Goal: Task Accomplishment & Management: Use online tool/utility

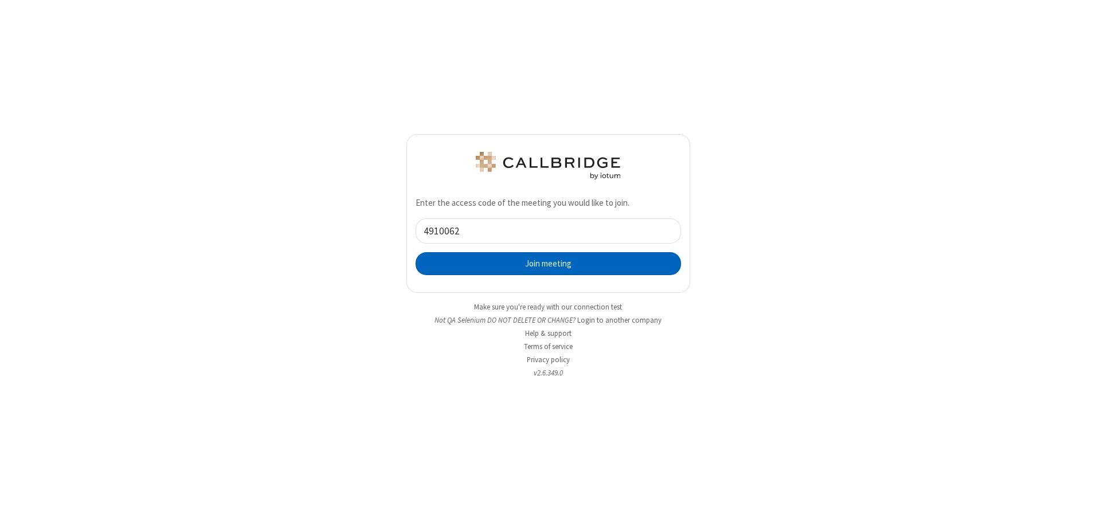
type input "4910062"
click at [548, 263] on button "Join meeting" at bounding box center [548, 263] width 265 height 23
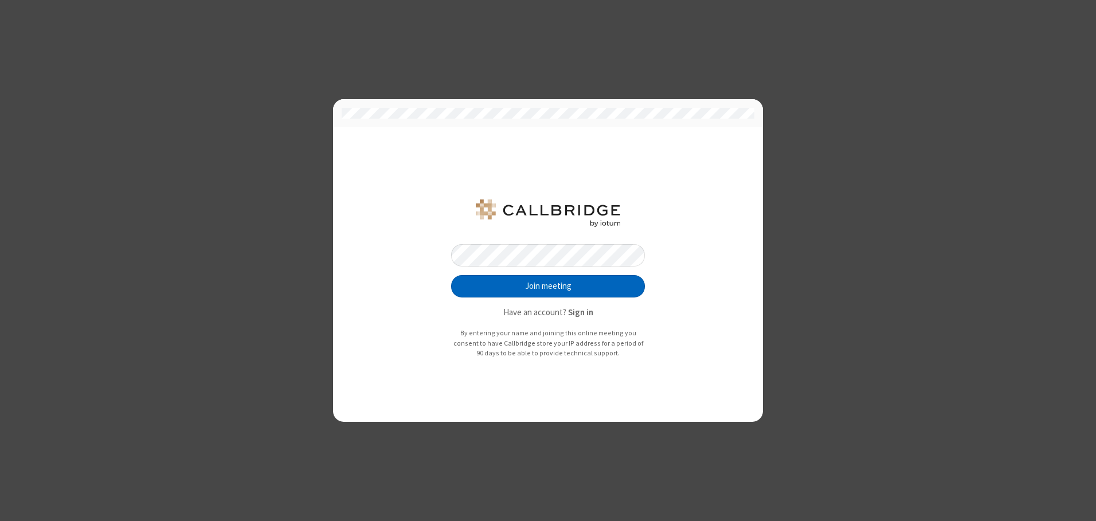
click at [548, 286] on button "Join meeting" at bounding box center [548, 286] width 194 height 23
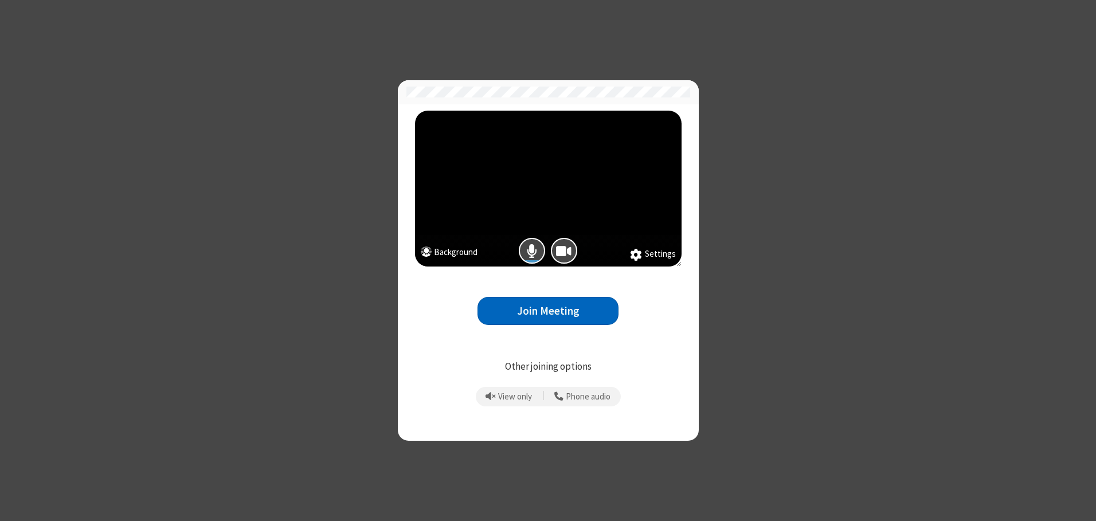
click at [548, 311] on button "Join Meeting" at bounding box center [547, 311] width 141 height 28
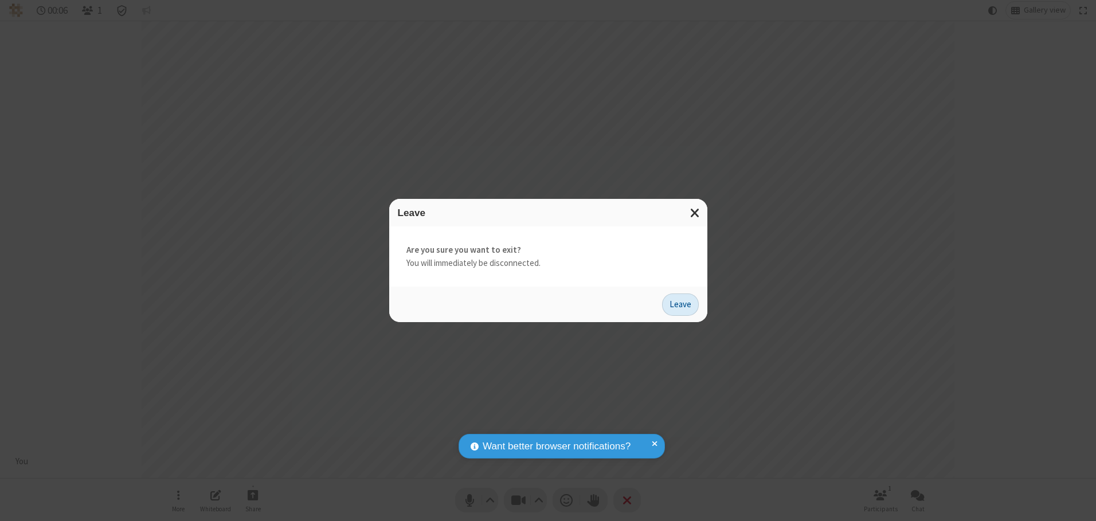
click at [680, 304] on button "Leave" at bounding box center [680, 304] width 37 height 23
